Goal: Task Accomplishment & Management: Use online tool/utility

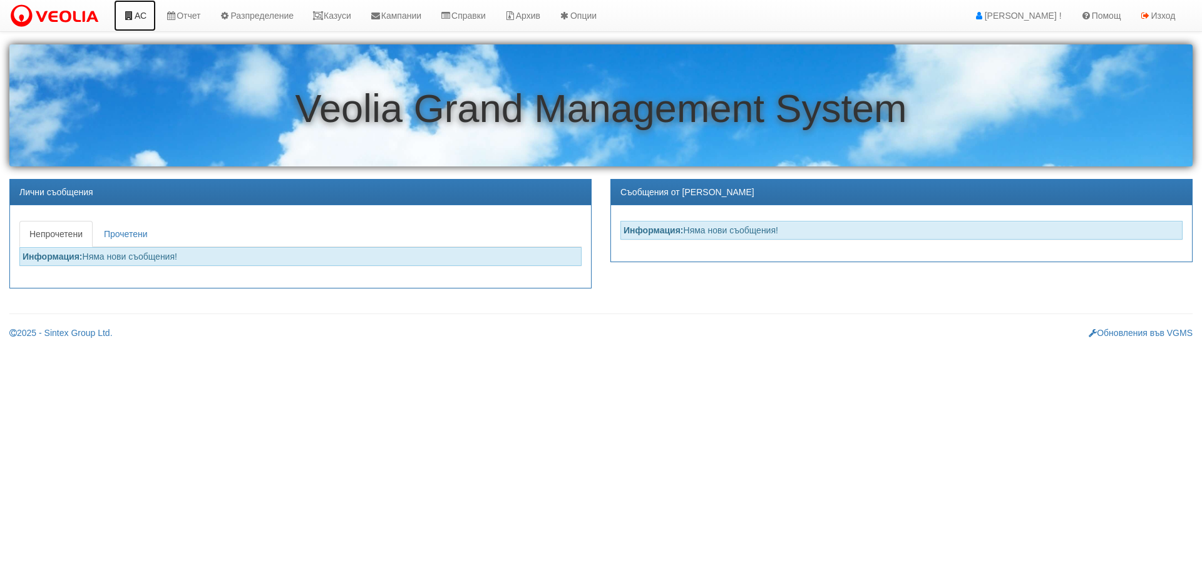
click at [141, 16] on link "АС" at bounding box center [135, 15] width 42 height 31
click at [338, 16] on link "Казуси" at bounding box center [332, 15] width 58 height 31
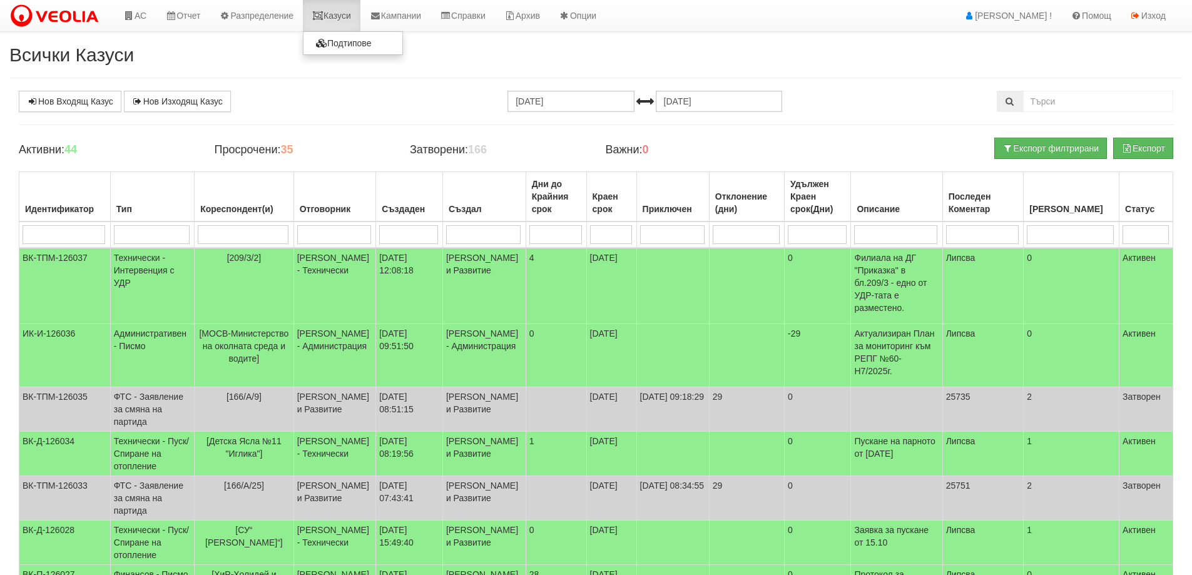
click at [345, 9] on link "Казуси" at bounding box center [332, 15] width 58 height 31
click at [344, 20] on link "Казуси" at bounding box center [332, 15] width 58 height 31
click at [347, 17] on link "Казуси" at bounding box center [332, 15] width 58 height 31
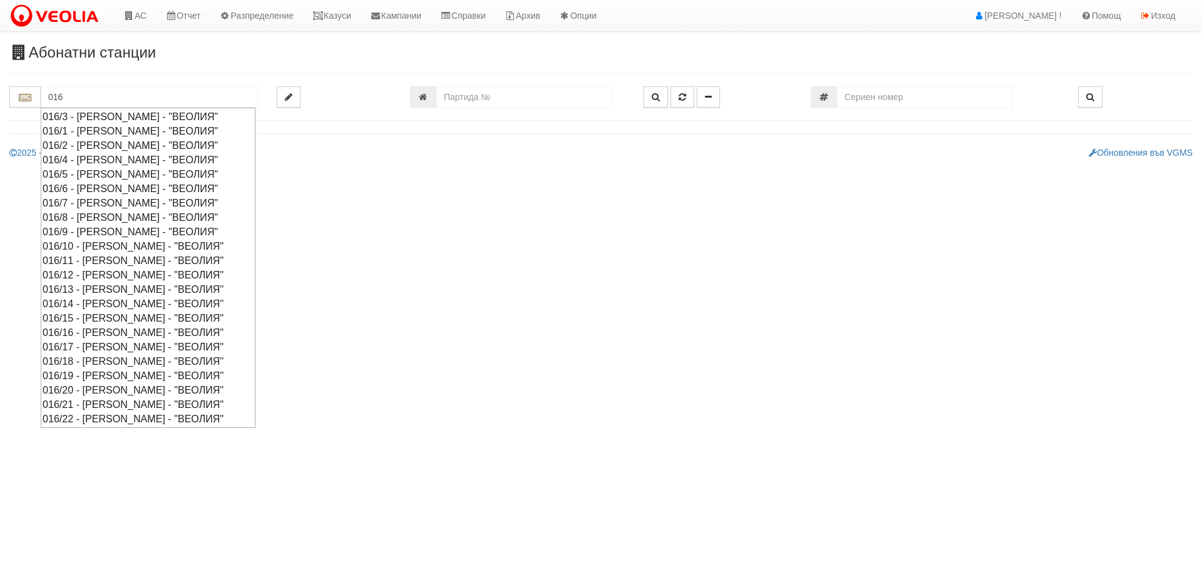
click at [98, 333] on div "016/16 - Орхид Хилс - "ВЕОЛИЯ"" at bounding box center [148, 332] width 211 height 14
type input "016/16 - Орхид Хилс - "ВЕОЛИЯ""
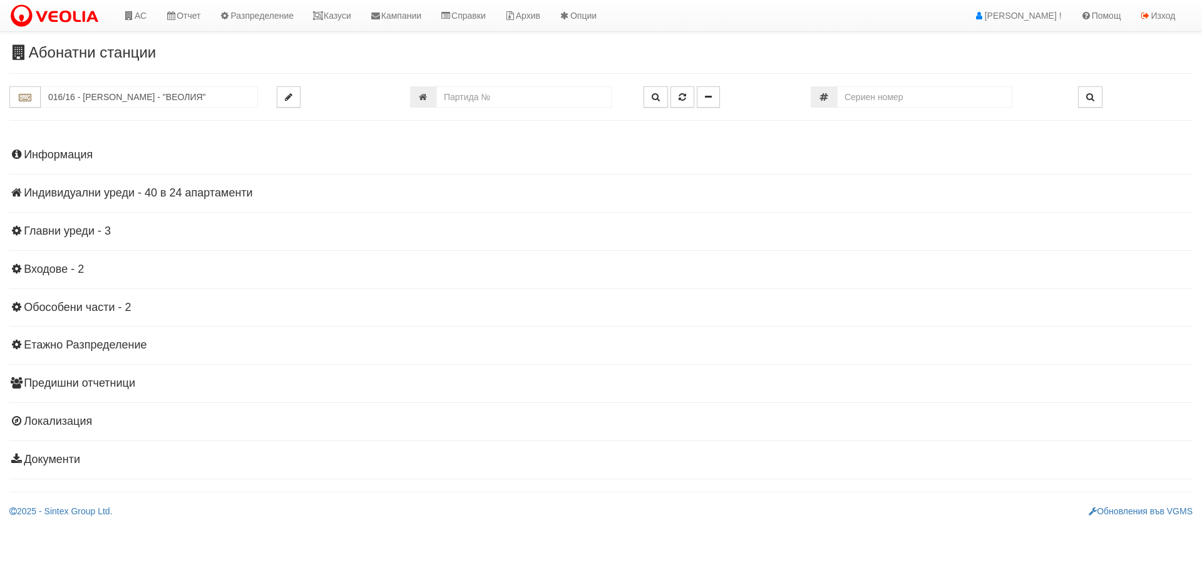
click at [121, 193] on h4 "Индивидуални уреди - 40 в 24 апартаменти" at bounding box center [600, 193] width 1183 height 13
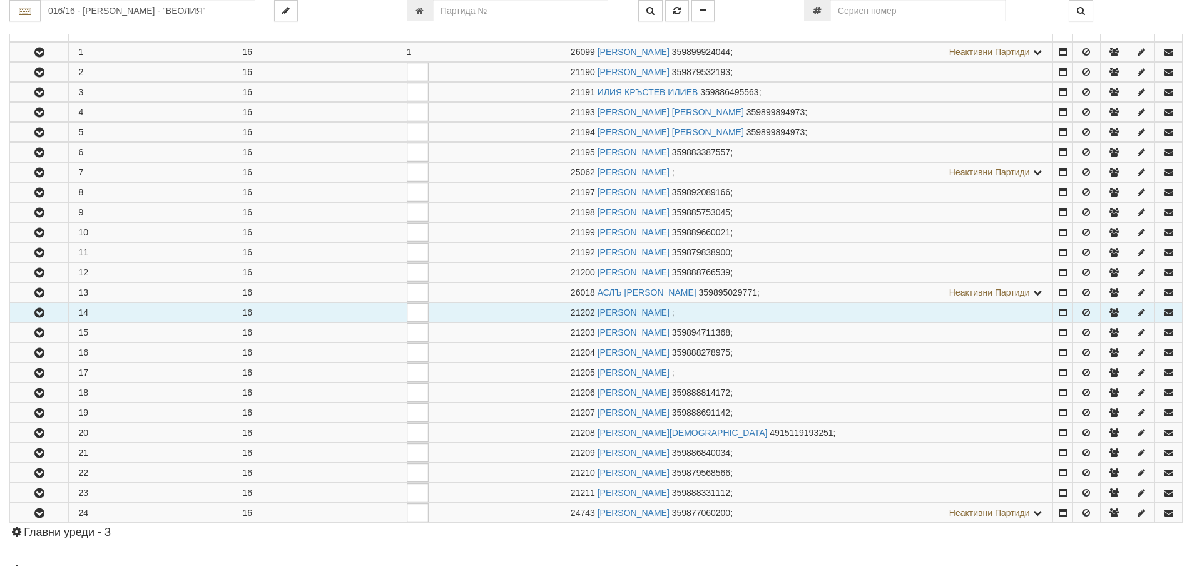
scroll to position [313, 0]
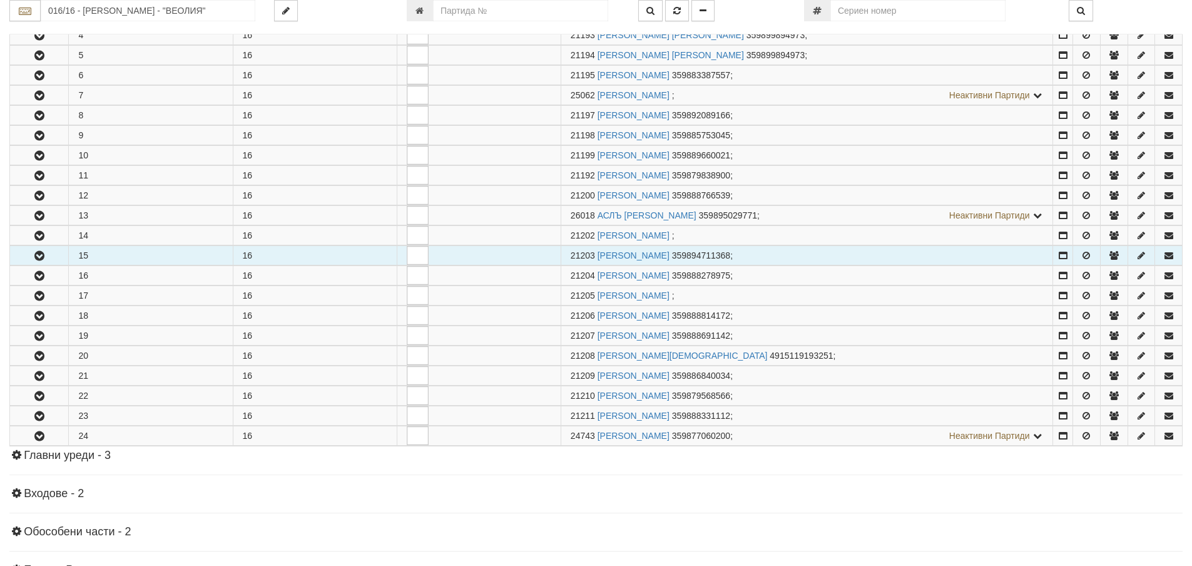
click at [34, 255] on icon "button" at bounding box center [39, 256] width 15 height 9
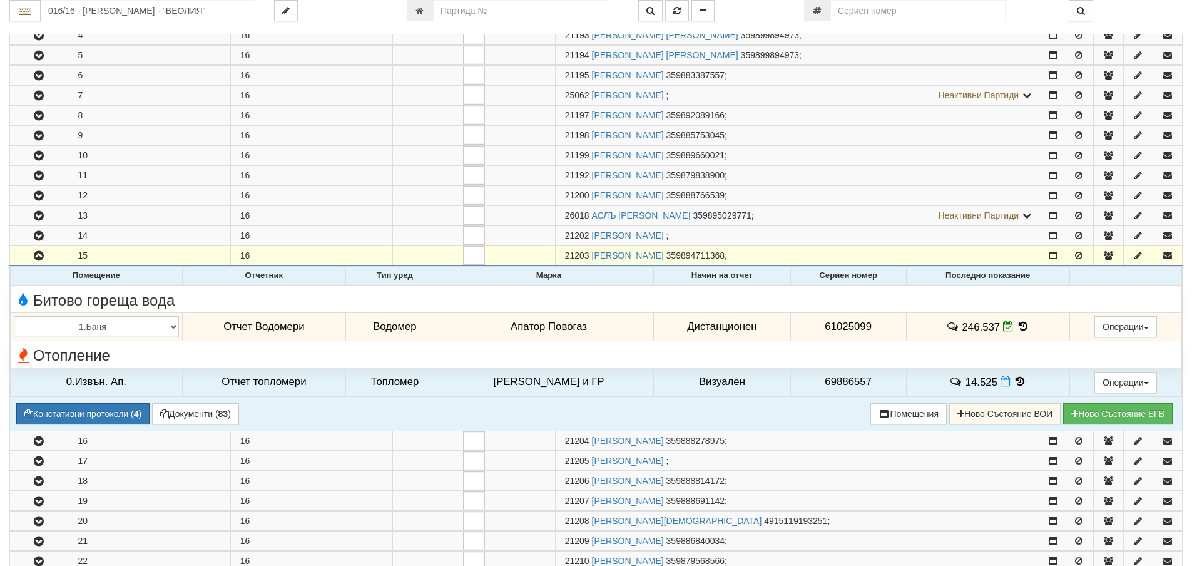
click at [1017, 326] on icon at bounding box center [1024, 326] width 14 height 11
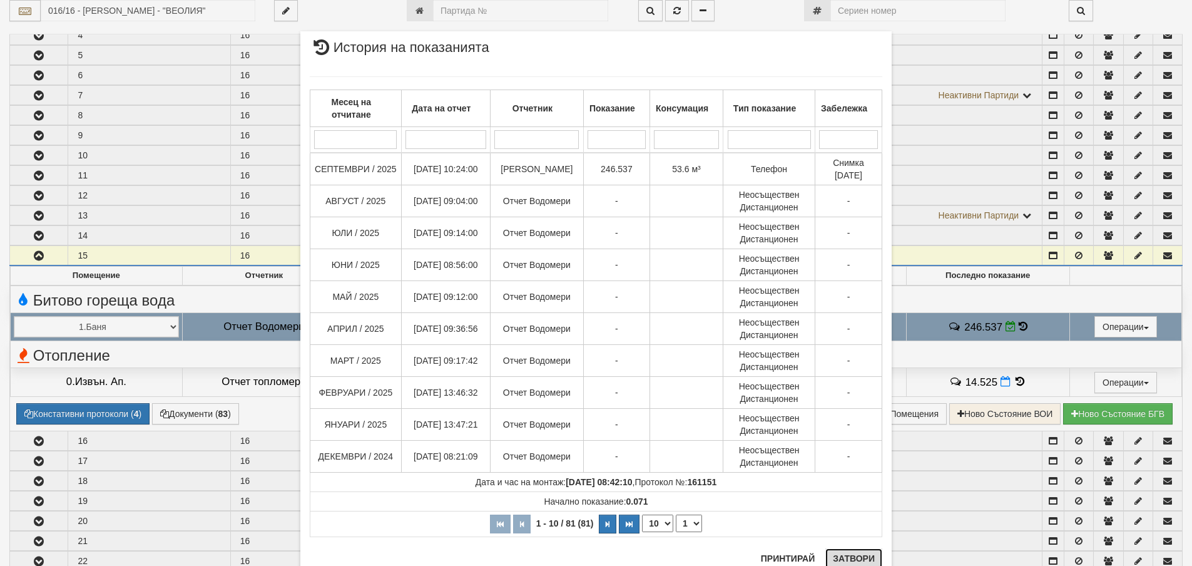
click at [853, 556] on button "Затвори" at bounding box center [854, 558] width 57 height 20
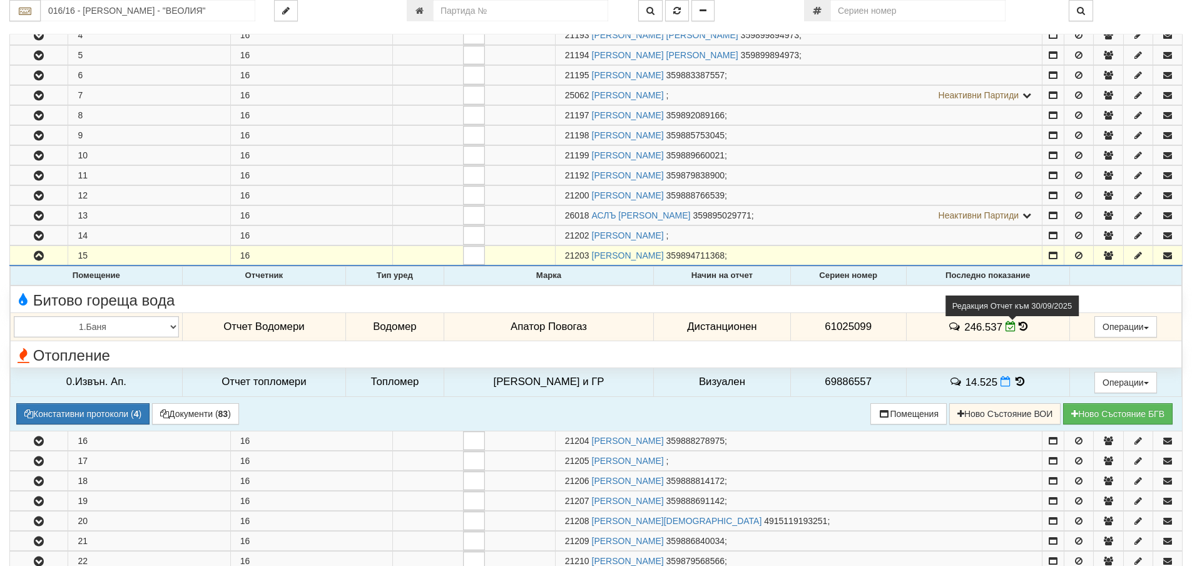
click at [1006, 329] on icon at bounding box center [1011, 326] width 11 height 11
select select "8ac75930-9bfd-e511-80be-8d5a1dced85a"
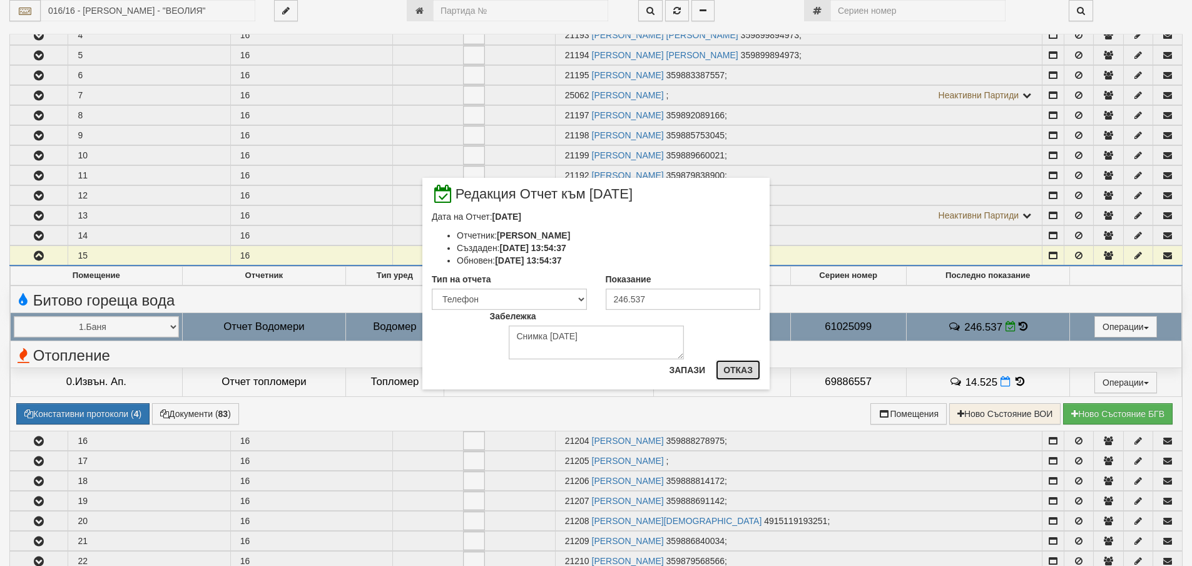
click at [744, 369] on button "Отказ" at bounding box center [738, 370] width 44 height 20
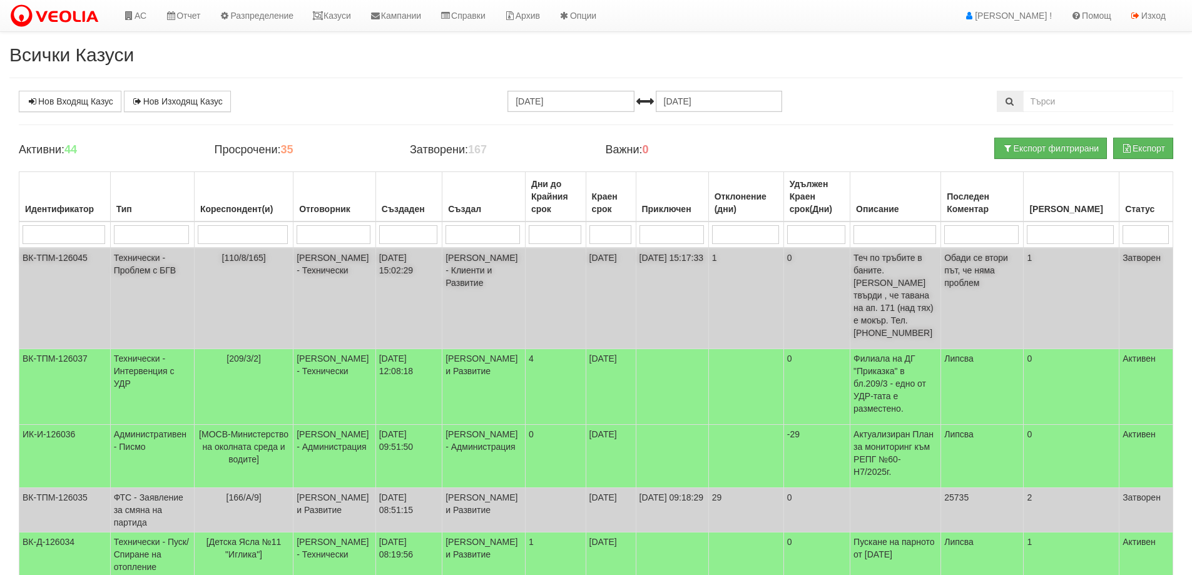
click at [128, 268] on td "Технически - Проблем с БГВ" at bounding box center [152, 298] width 84 height 101
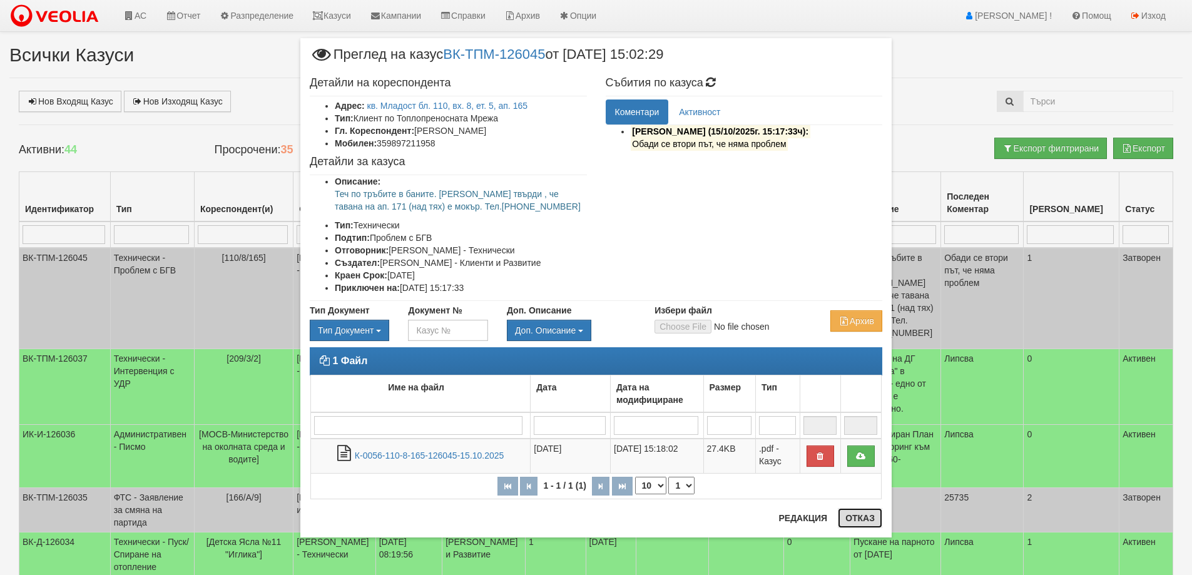
click at [862, 518] on button "Отказ" at bounding box center [860, 518] width 44 height 20
